Goal: Information Seeking & Learning: Learn about a topic

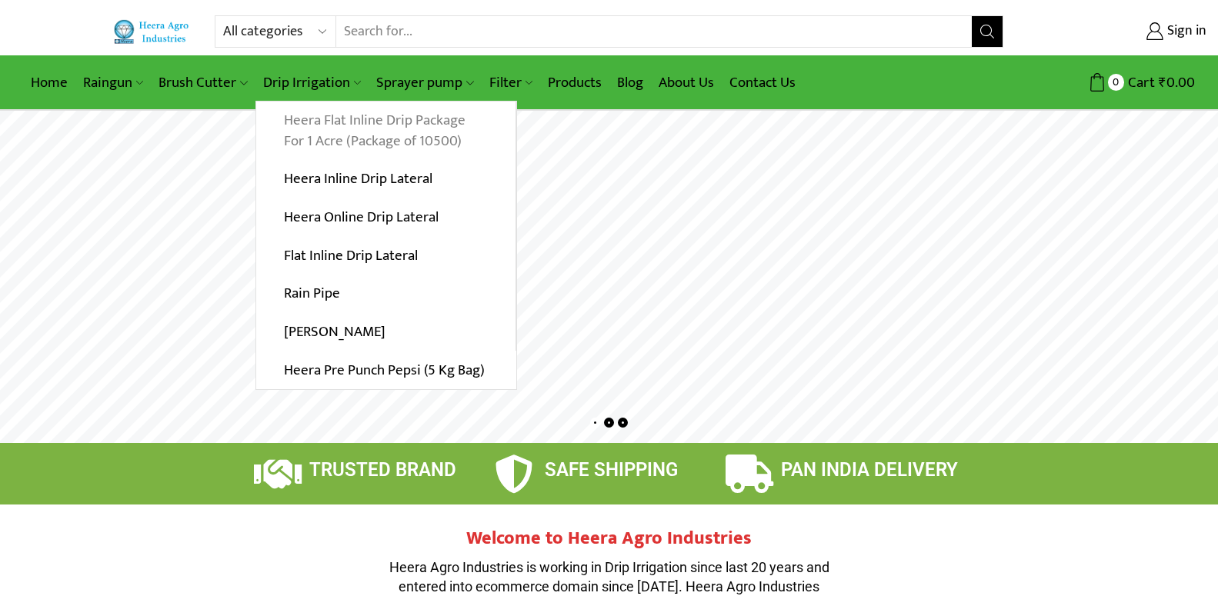
click at [334, 123] on link "Heera Flat Inline Drip Package For 1 Acre (Package of 10500)" at bounding box center [385, 131] width 259 height 59
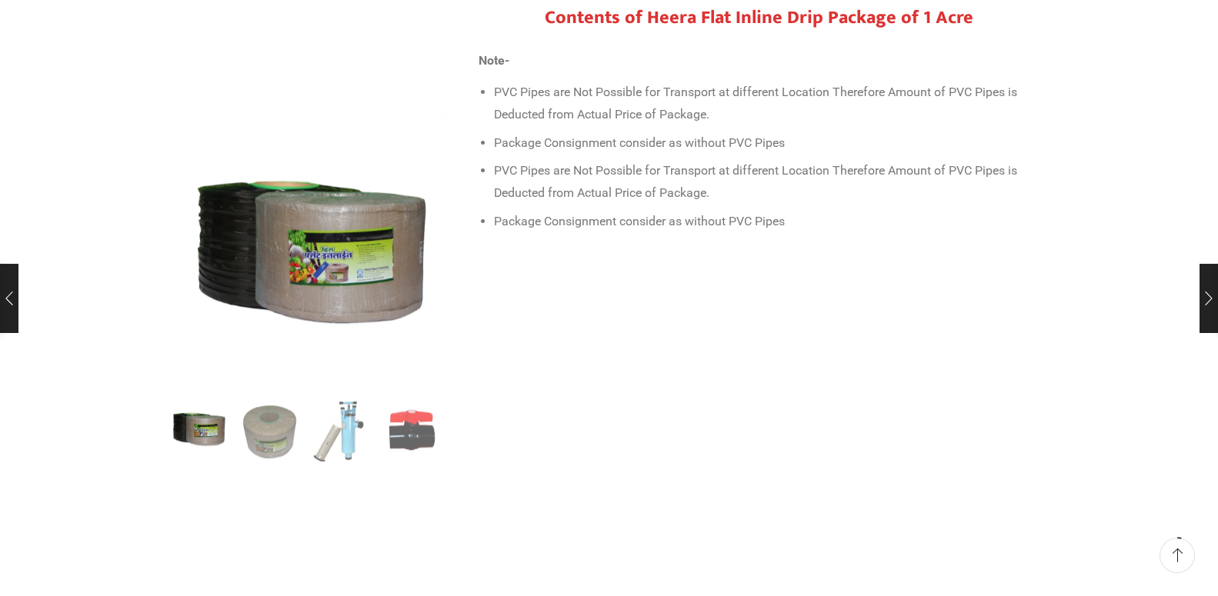
scroll to position [706, 0]
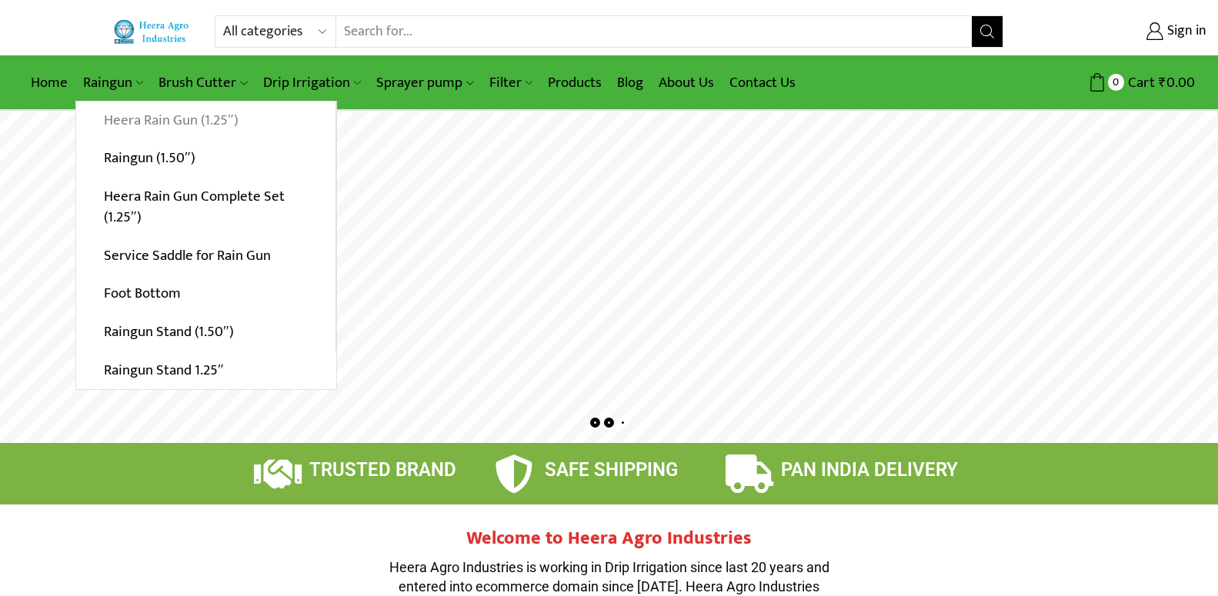
click at [138, 122] on link "Heera Rain Gun (1.25″)" at bounding box center [205, 121] width 259 height 38
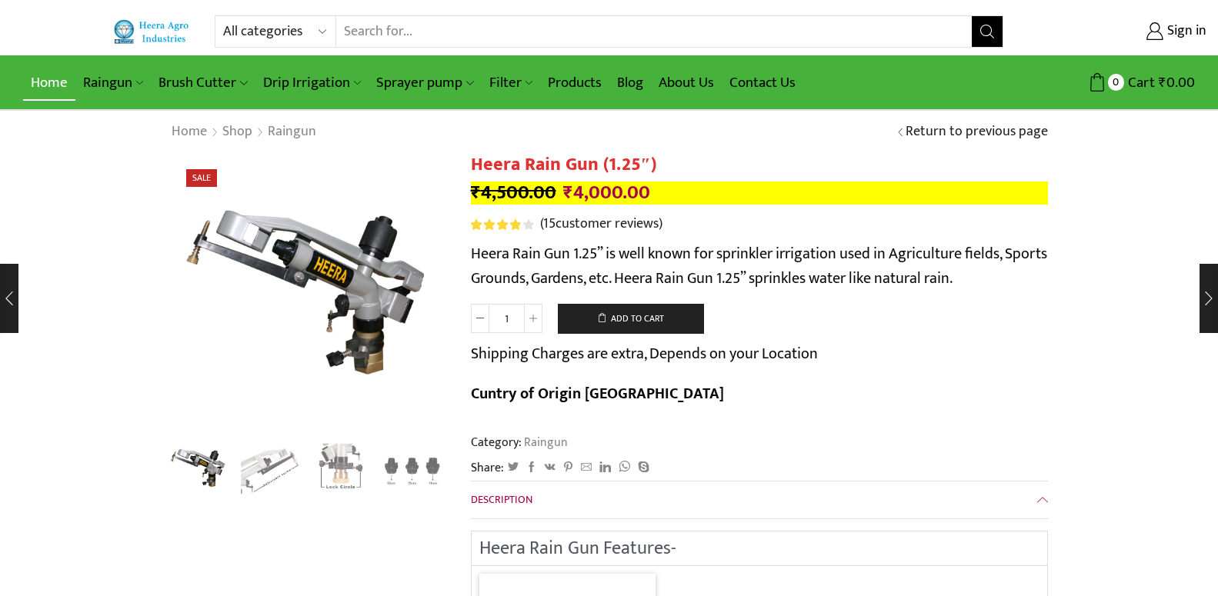
click at [45, 80] on link "Home" at bounding box center [49, 83] width 52 height 36
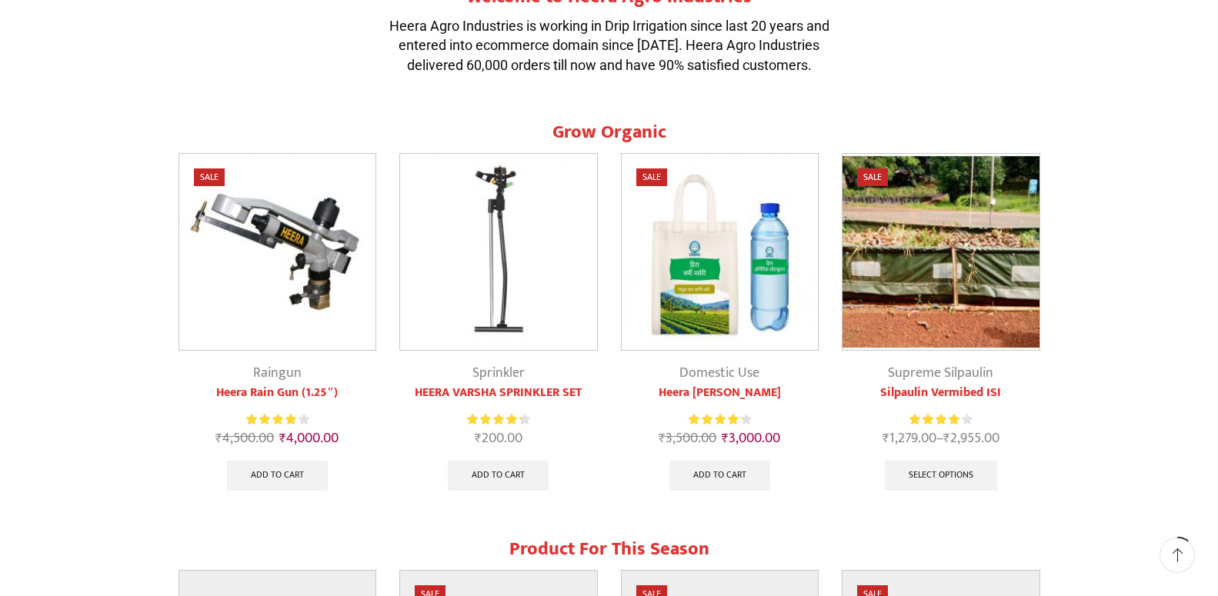
scroll to position [549, 0]
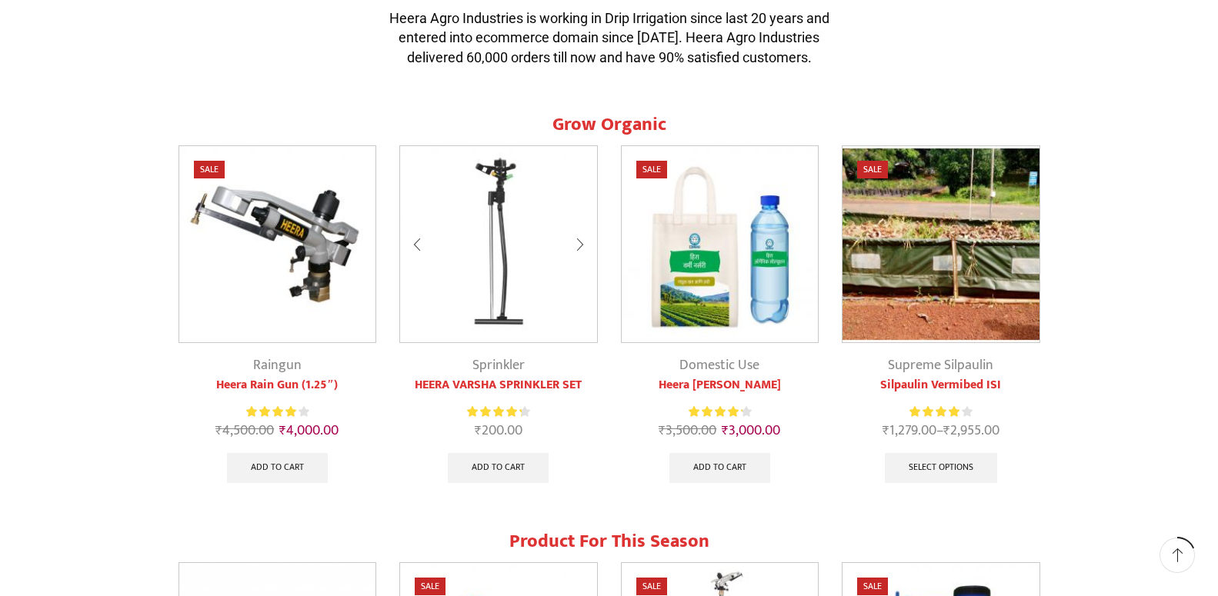
click at [539, 236] on img at bounding box center [498, 244] width 197 height 197
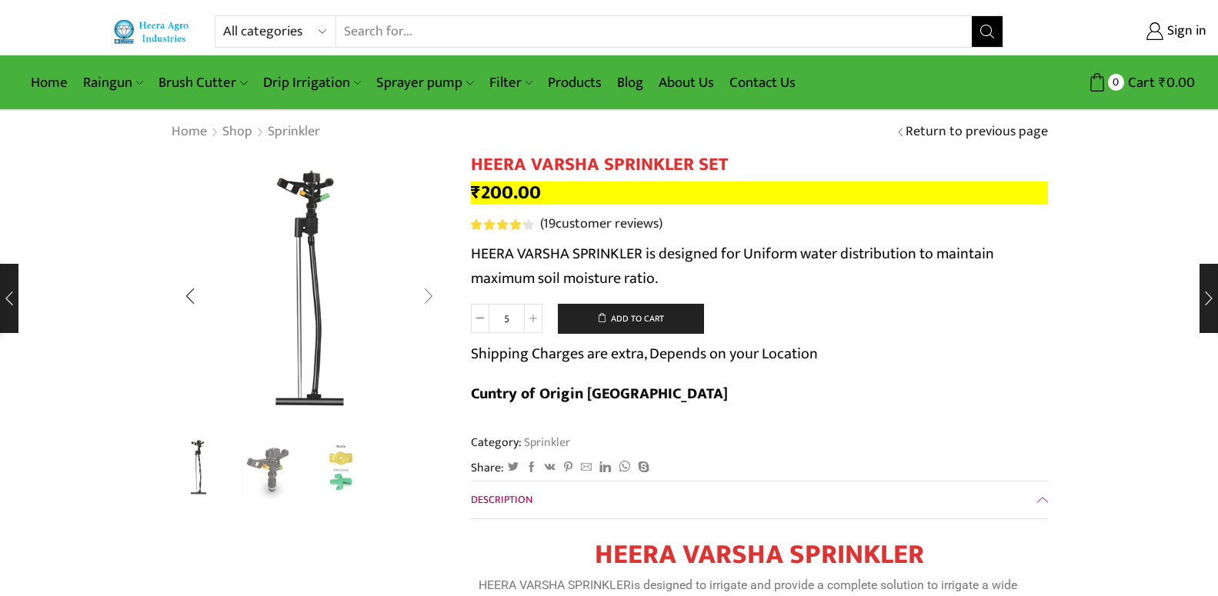
click at [425, 298] on div "Next slide" at bounding box center [428, 296] width 38 height 38
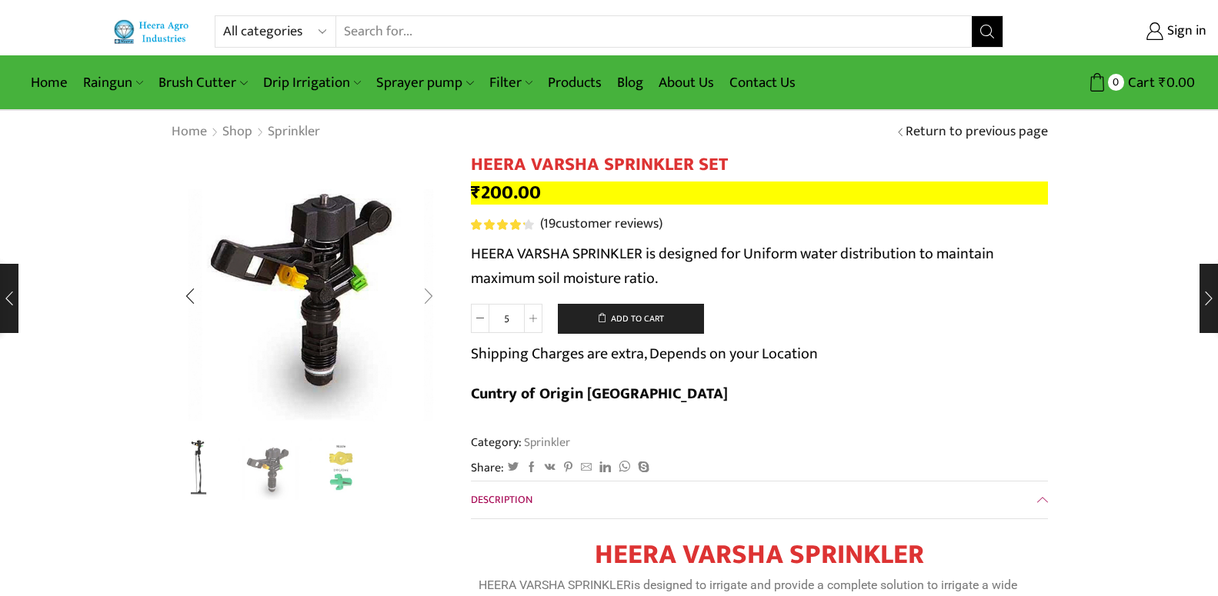
click at [425, 298] on div "Next slide" at bounding box center [428, 296] width 38 height 38
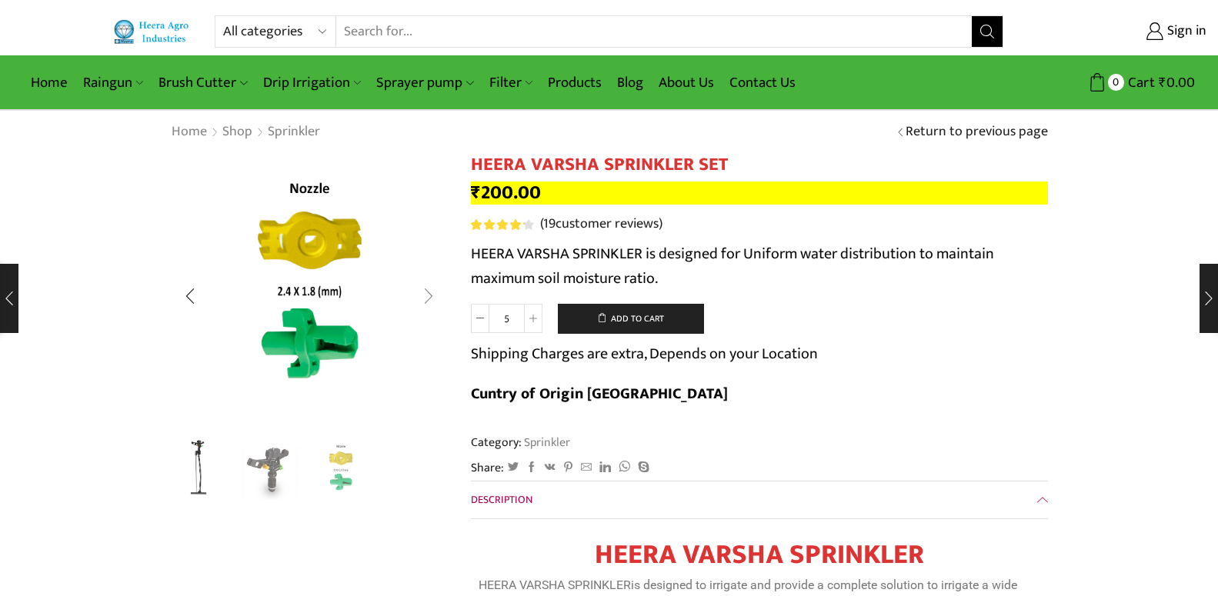
click at [425, 298] on div "Next slide" at bounding box center [428, 296] width 38 height 38
click at [196, 304] on div "Previous slide" at bounding box center [190, 296] width 38 height 38
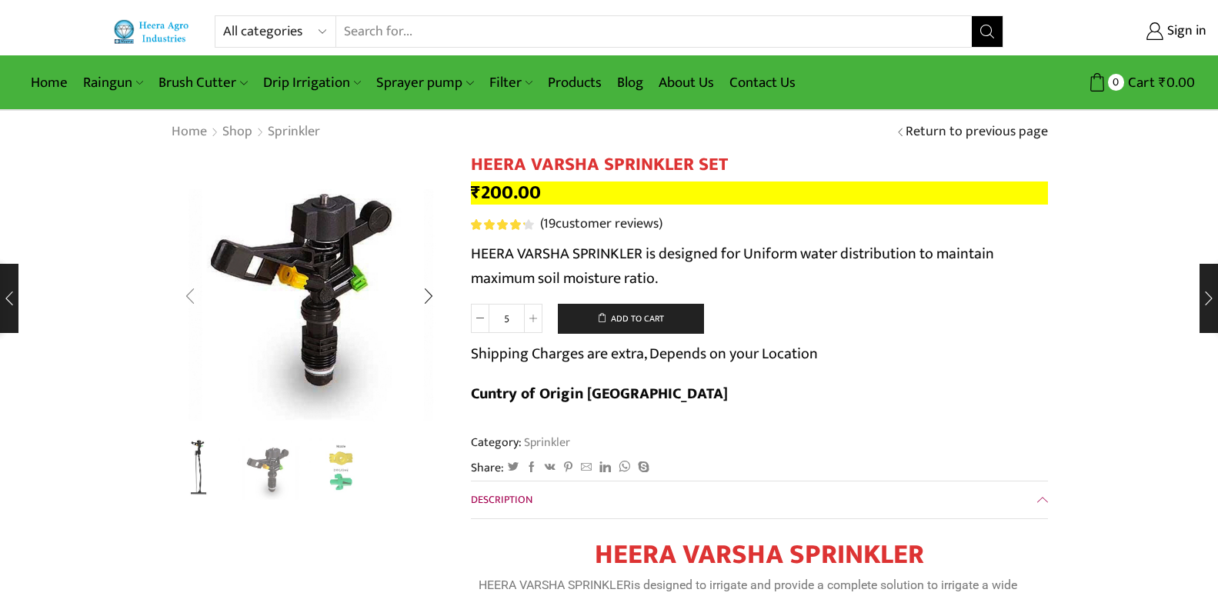
click at [196, 304] on div "Previous slide" at bounding box center [190, 296] width 38 height 38
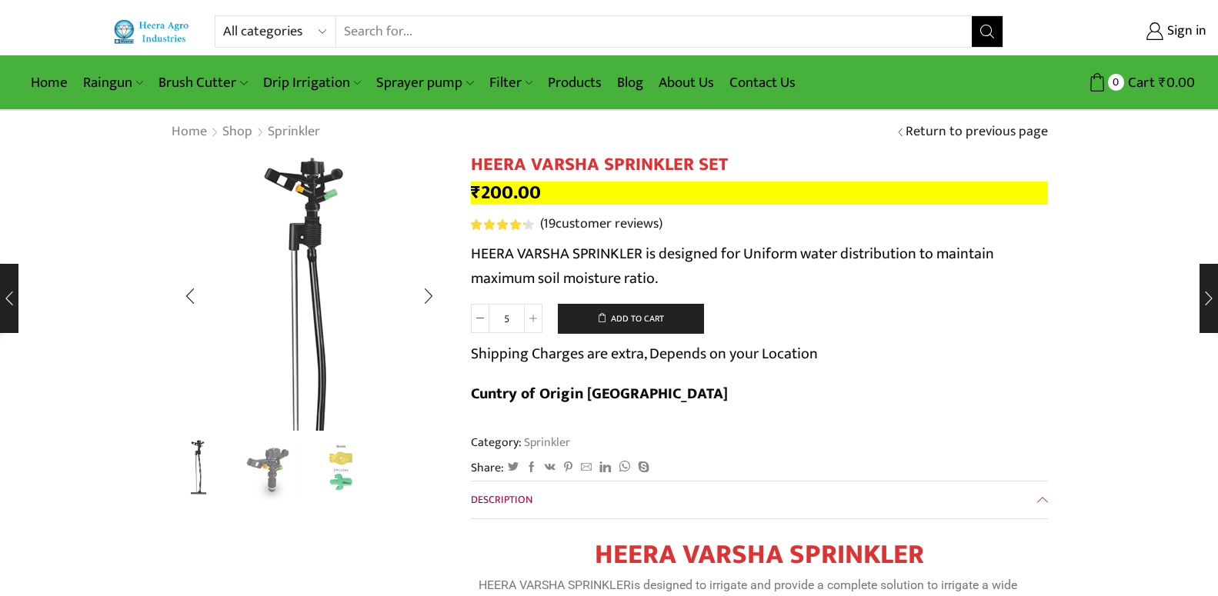
click at [307, 205] on img "1 / 3" at bounding box center [309, 327] width 385 height 385
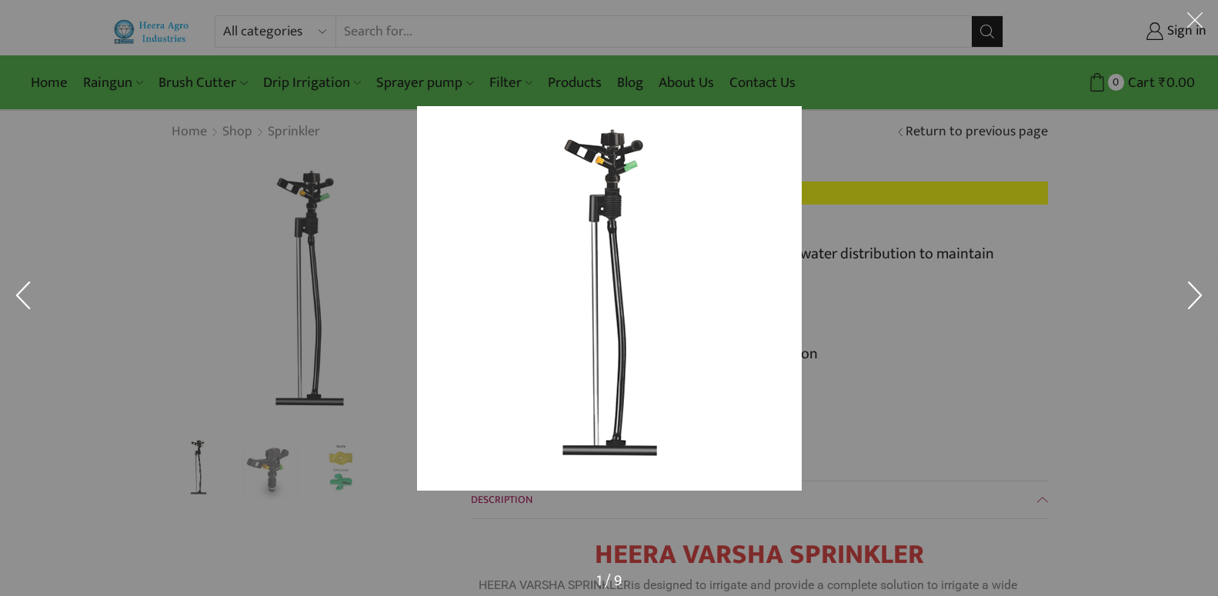
click at [1190, 15] on button at bounding box center [1195, 23] width 46 height 46
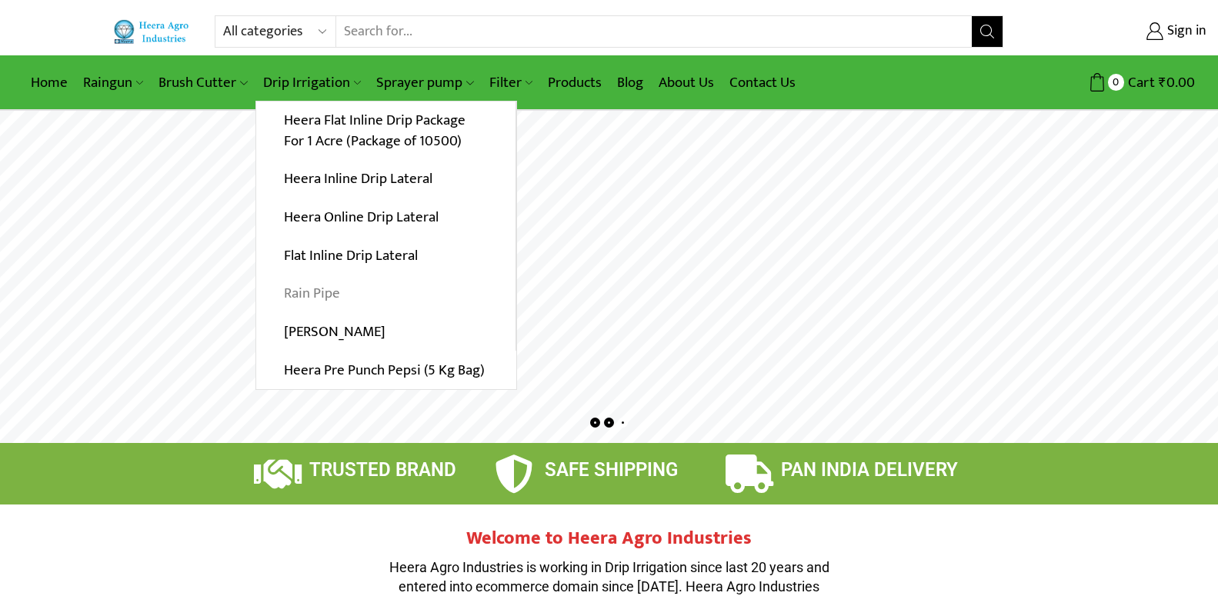
click at [317, 298] on link "Rain Pipe" at bounding box center [385, 294] width 259 height 38
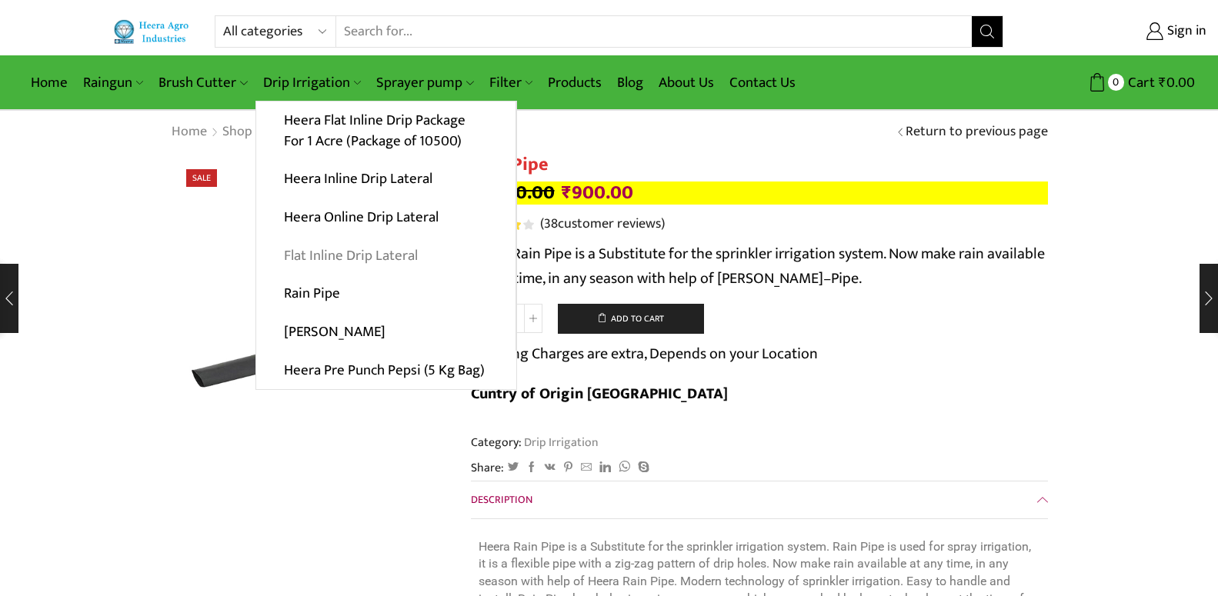
click at [353, 261] on link "Flat Inline Drip Lateral" at bounding box center [385, 255] width 259 height 38
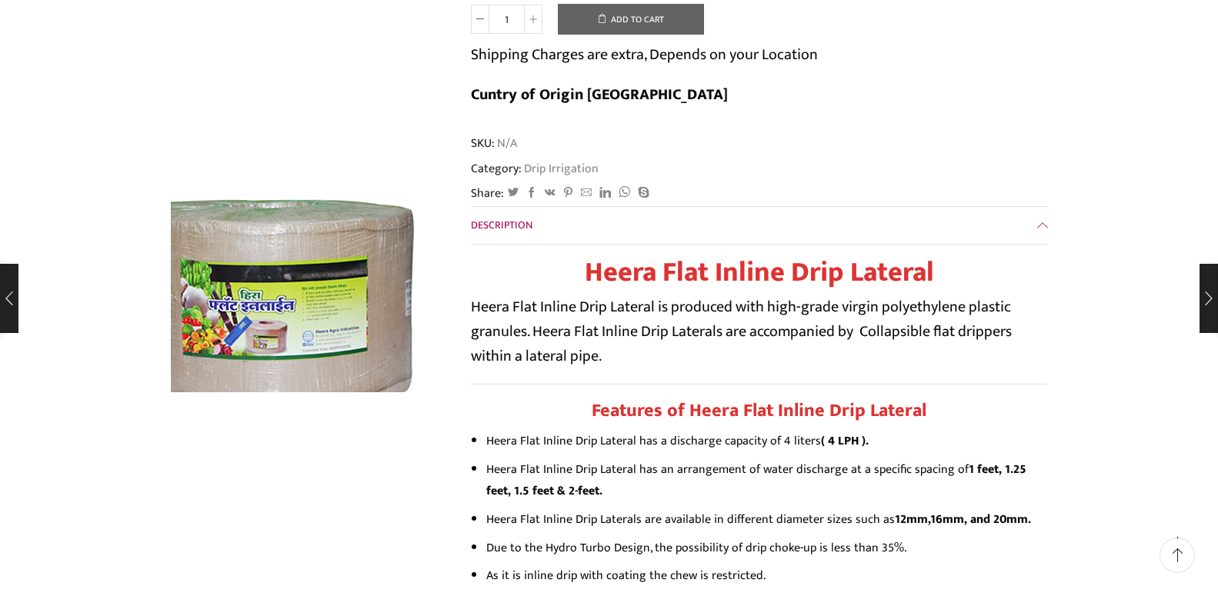
scroll to position [78, 0]
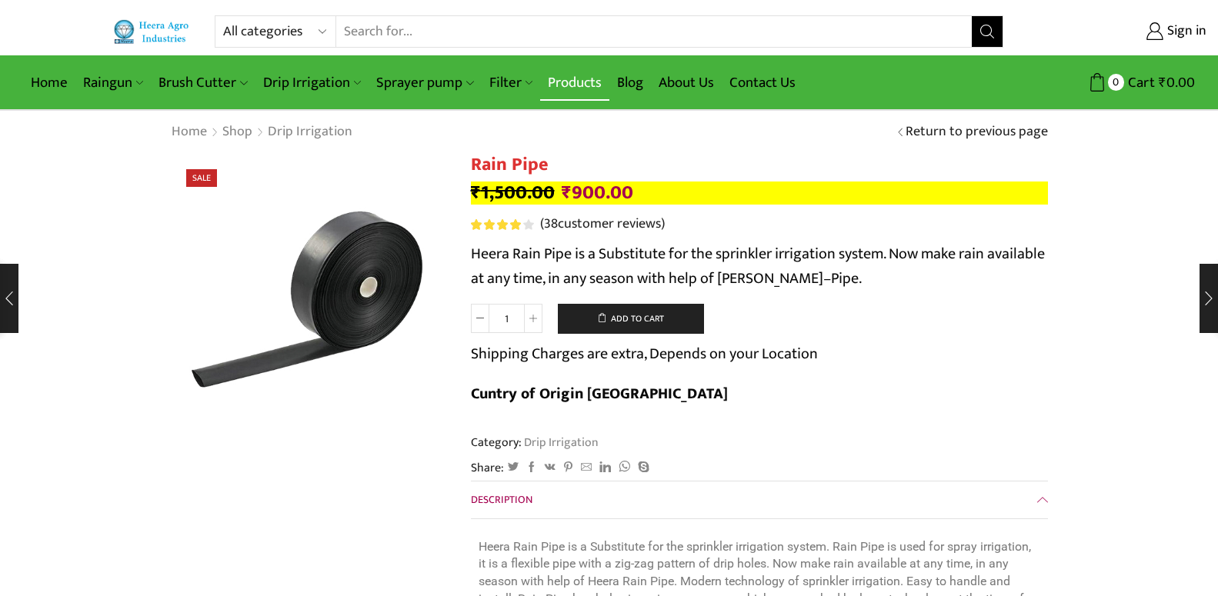
click at [588, 88] on link "Products" at bounding box center [574, 83] width 69 height 36
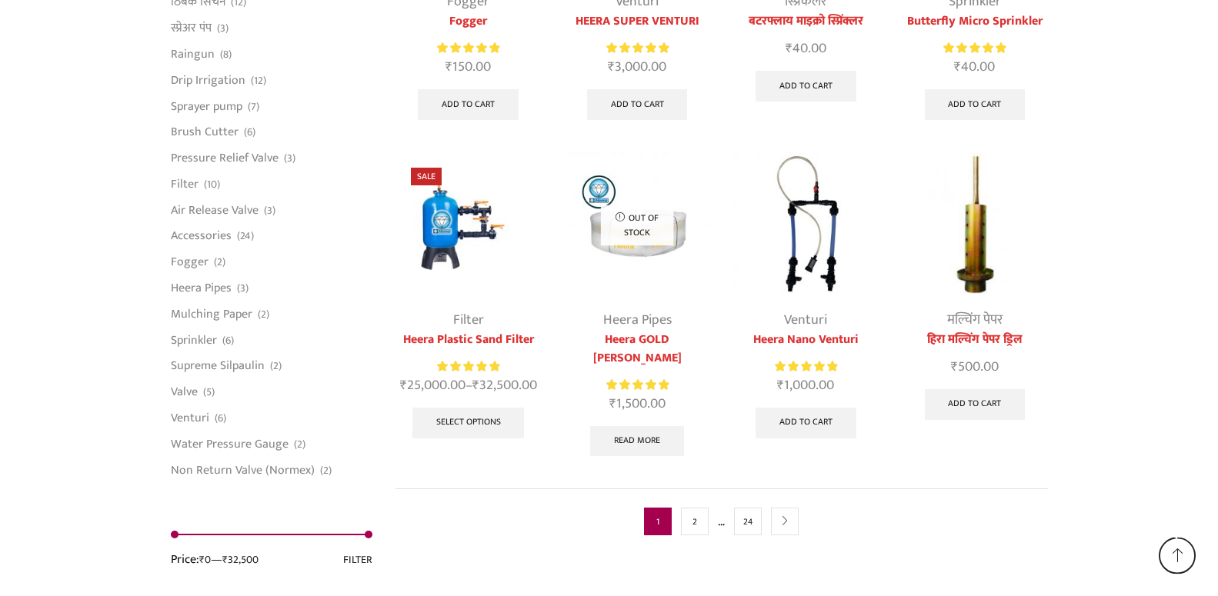
scroll to position [3923, 0]
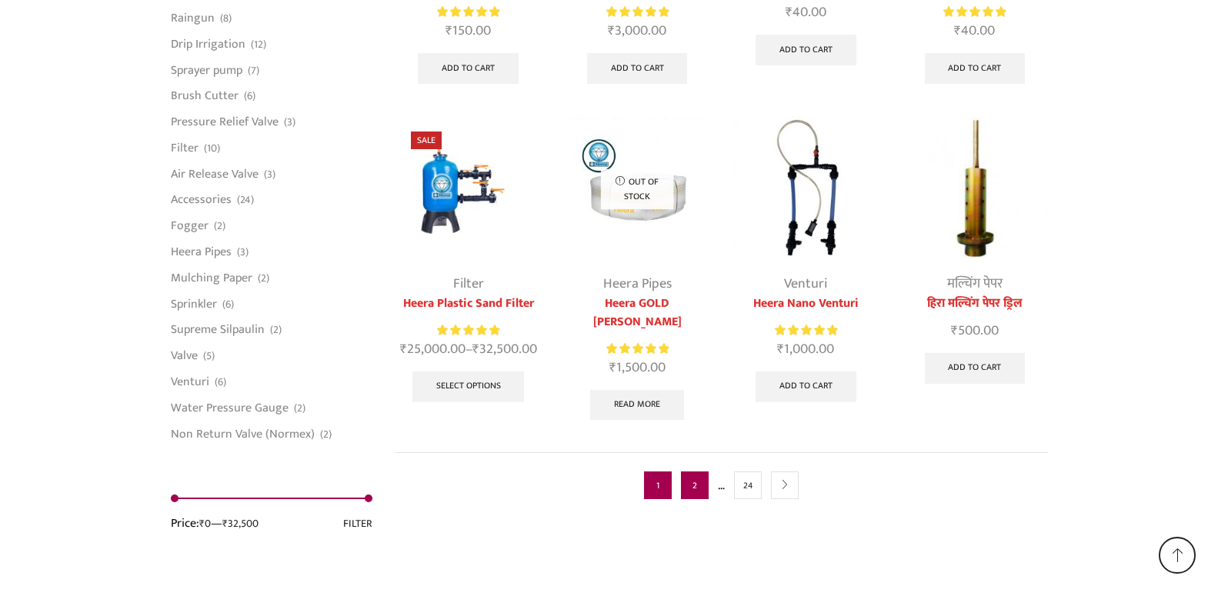
click at [689, 472] on link "2" at bounding box center [695, 486] width 28 height 28
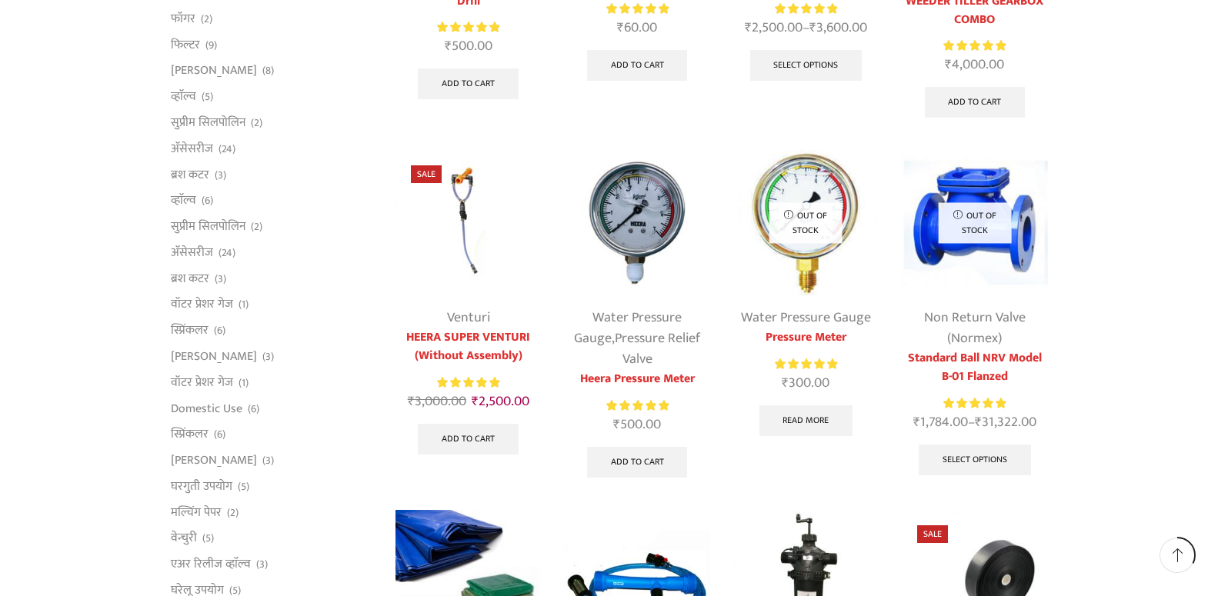
scroll to position [706, 0]
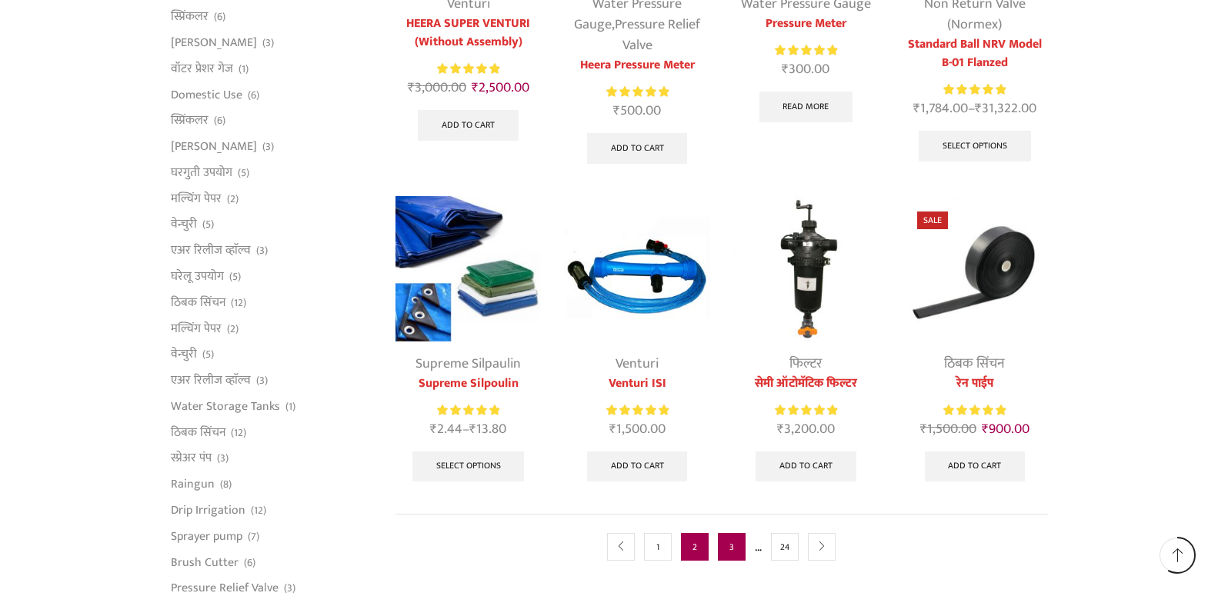
click at [735, 545] on link "3" at bounding box center [732, 547] width 28 height 28
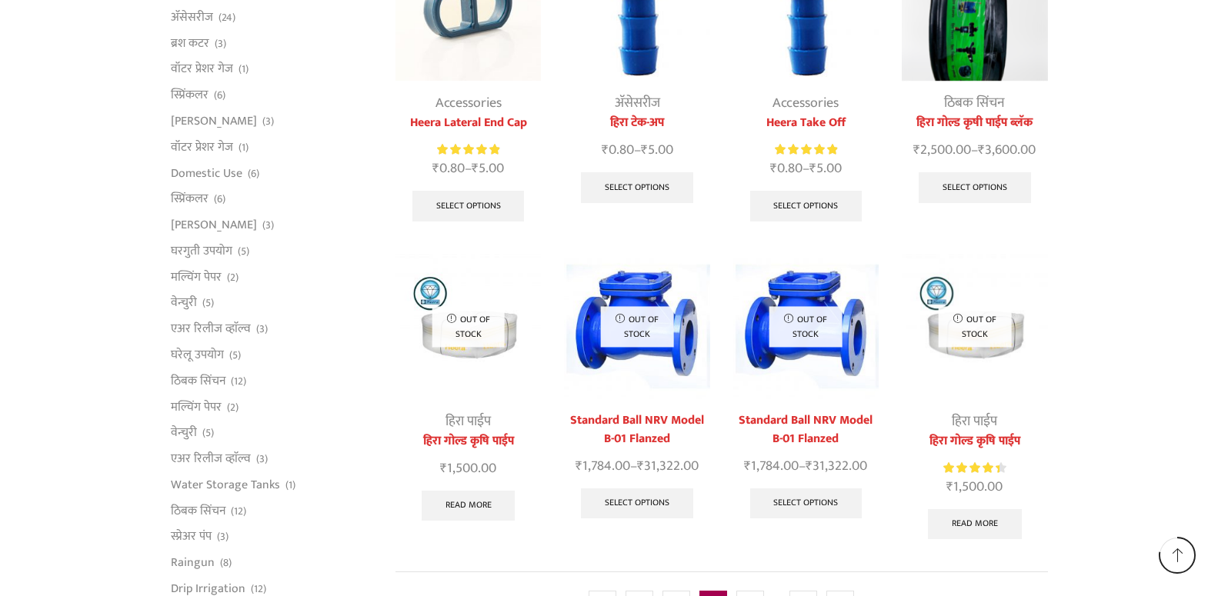
scroll to position [942, 0]
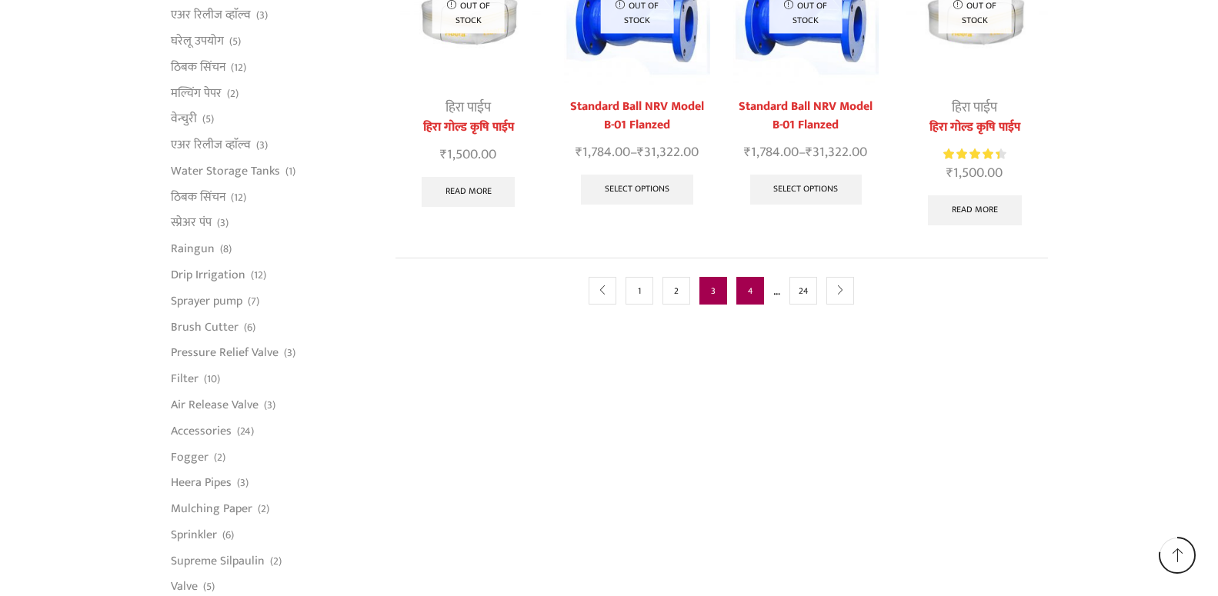
click at [746, 277] on link "4" at bounding box center [750, 291] width 28 height 28
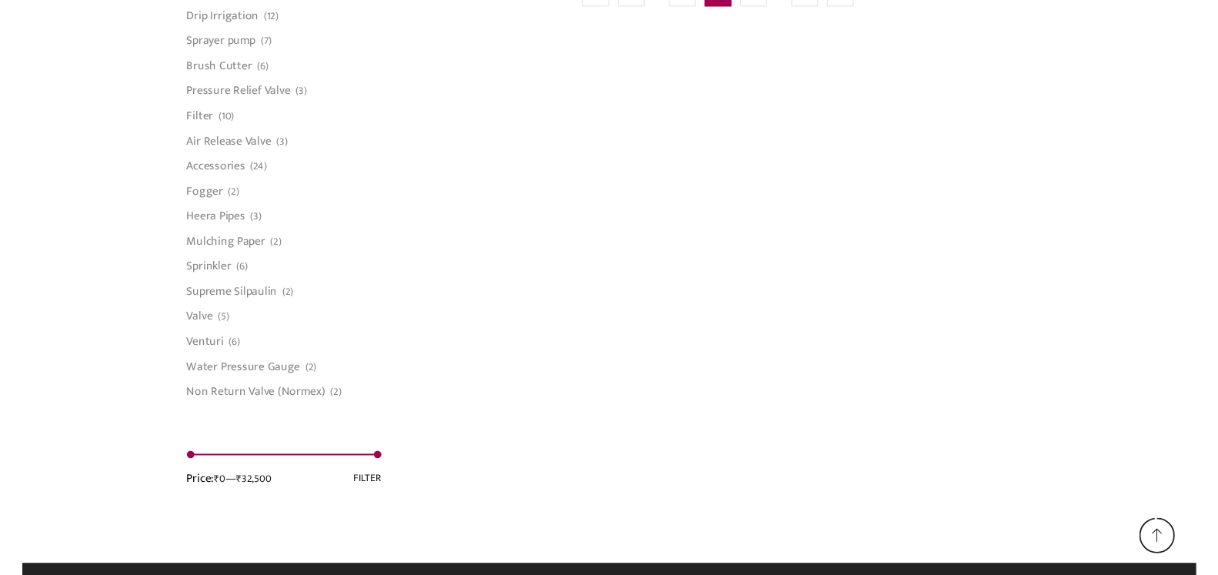
scroll to position [1215, 0]
